Goal: Transaction & Acquisition: Purchase product/service

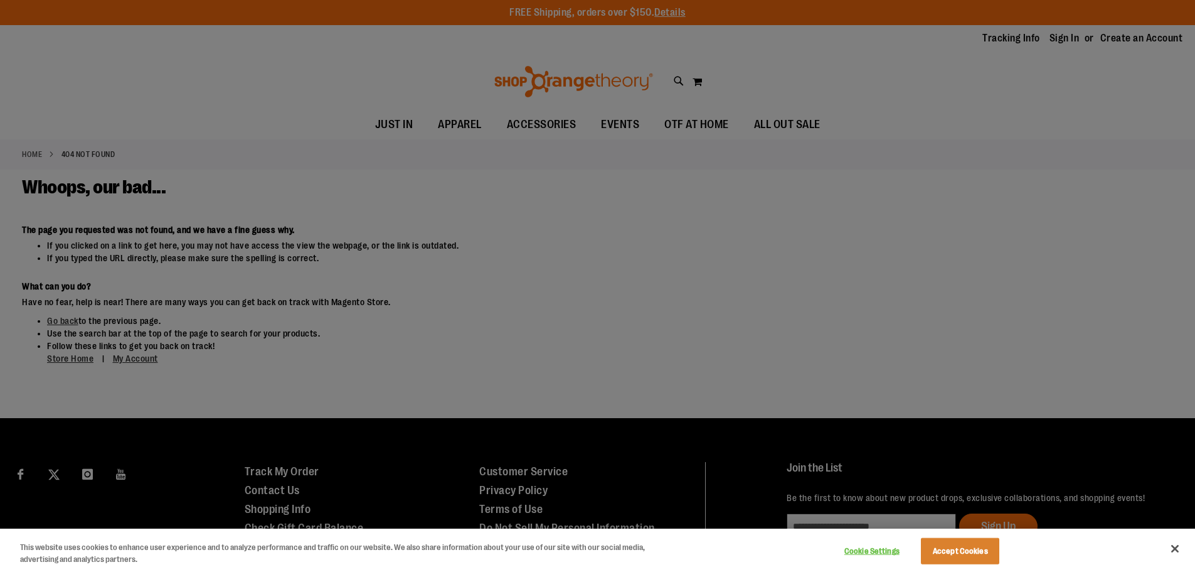
click at [543, 124] on div at bounding box center [597, 286] width 1195 height 572
click at [975, 553] on button "Accept Cookies" at bounding box center [960, 551] width 78 height 26
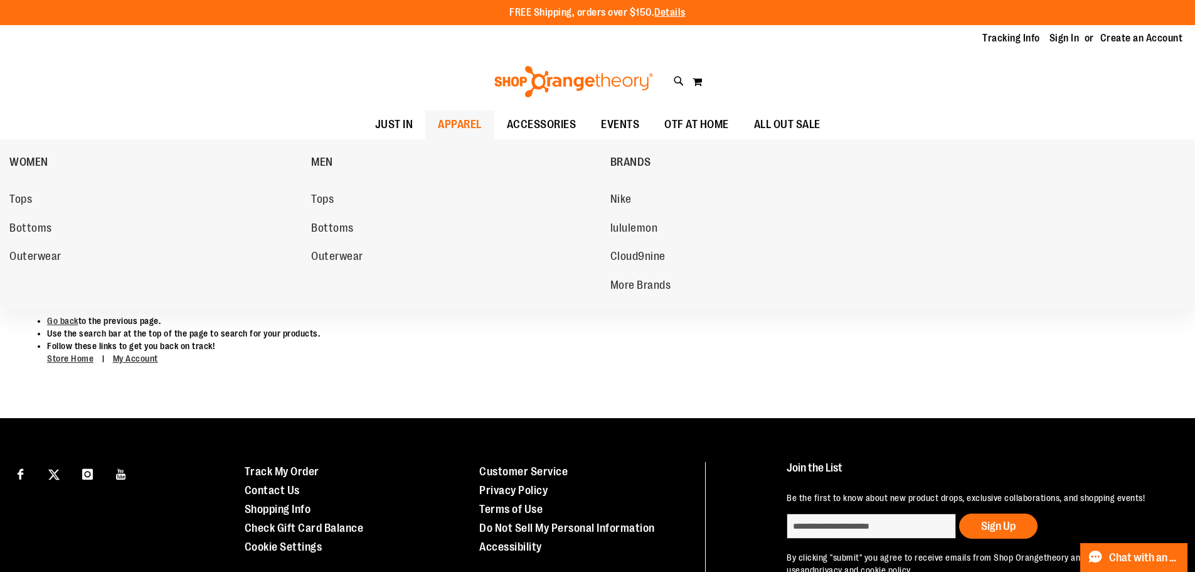
click at [448, 127] on span "APPAREL" at bounding box center [460, 124] width 44 height 28
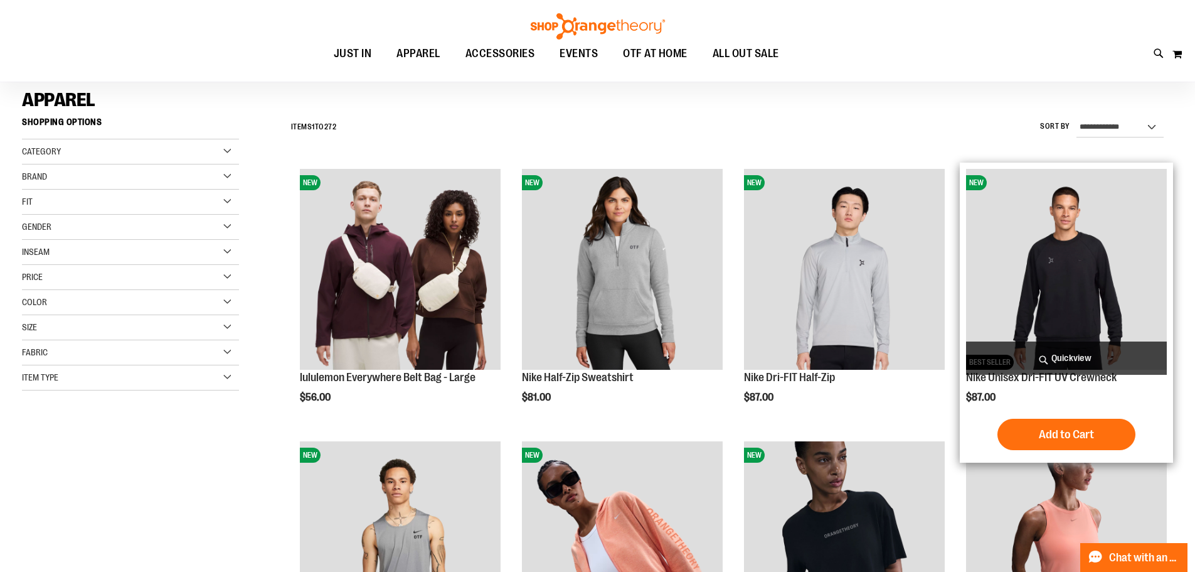
scroll to position [313, 0]
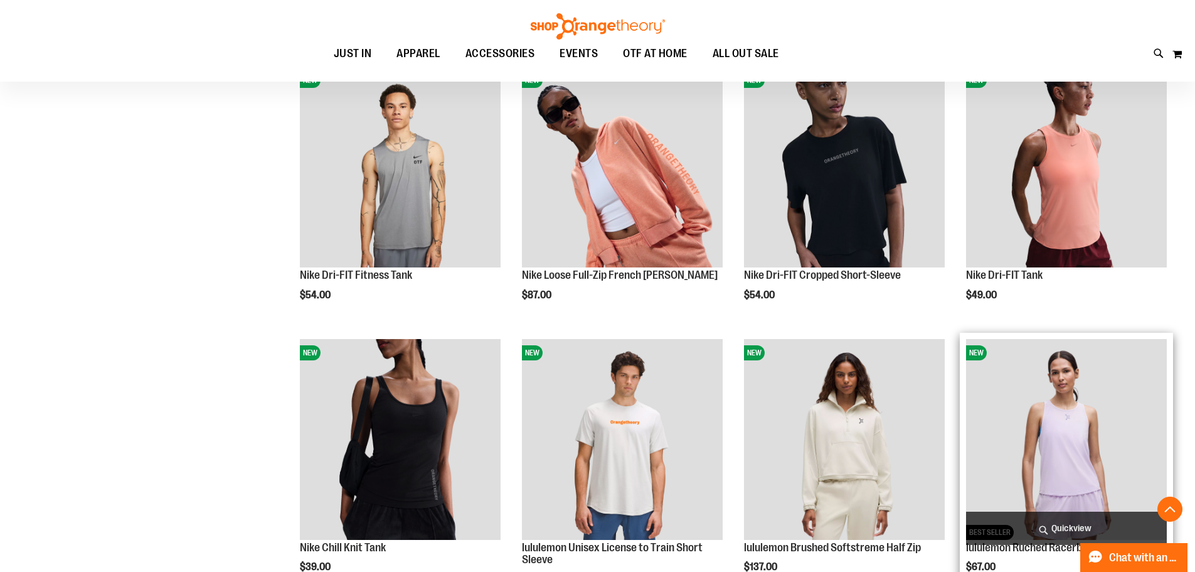
scroll to position [689, 0]
